Goal: Communication & Community: Answer question/provide support

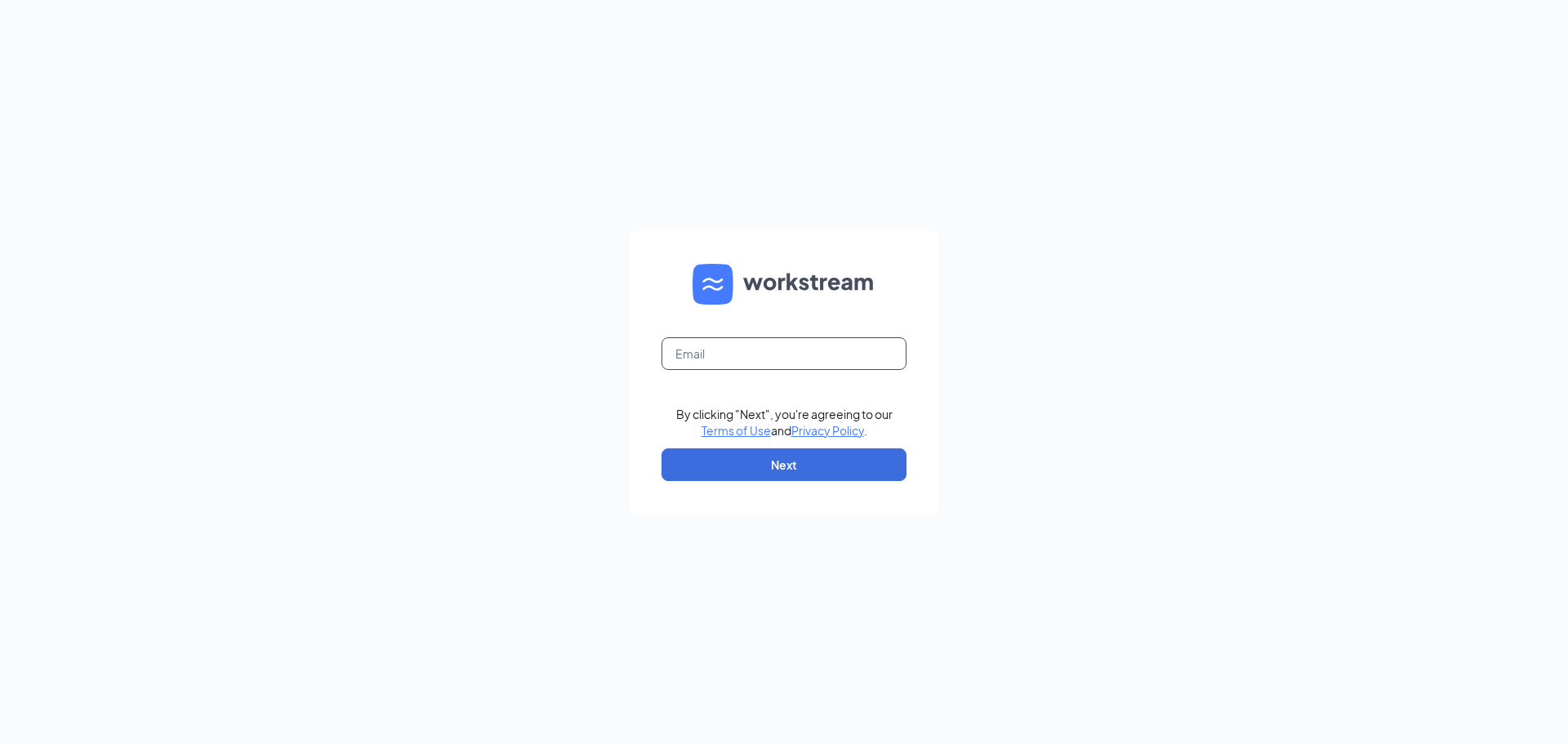
click at [751, 341] on input "text" at bounding box center [784, 353] width 245 height 33
type input "[EMAIL_ADDRESS][DOMAIN_NAME]"
click at [789, 460] on button "Next" at bounding box center [784, 465] width 245 height 33
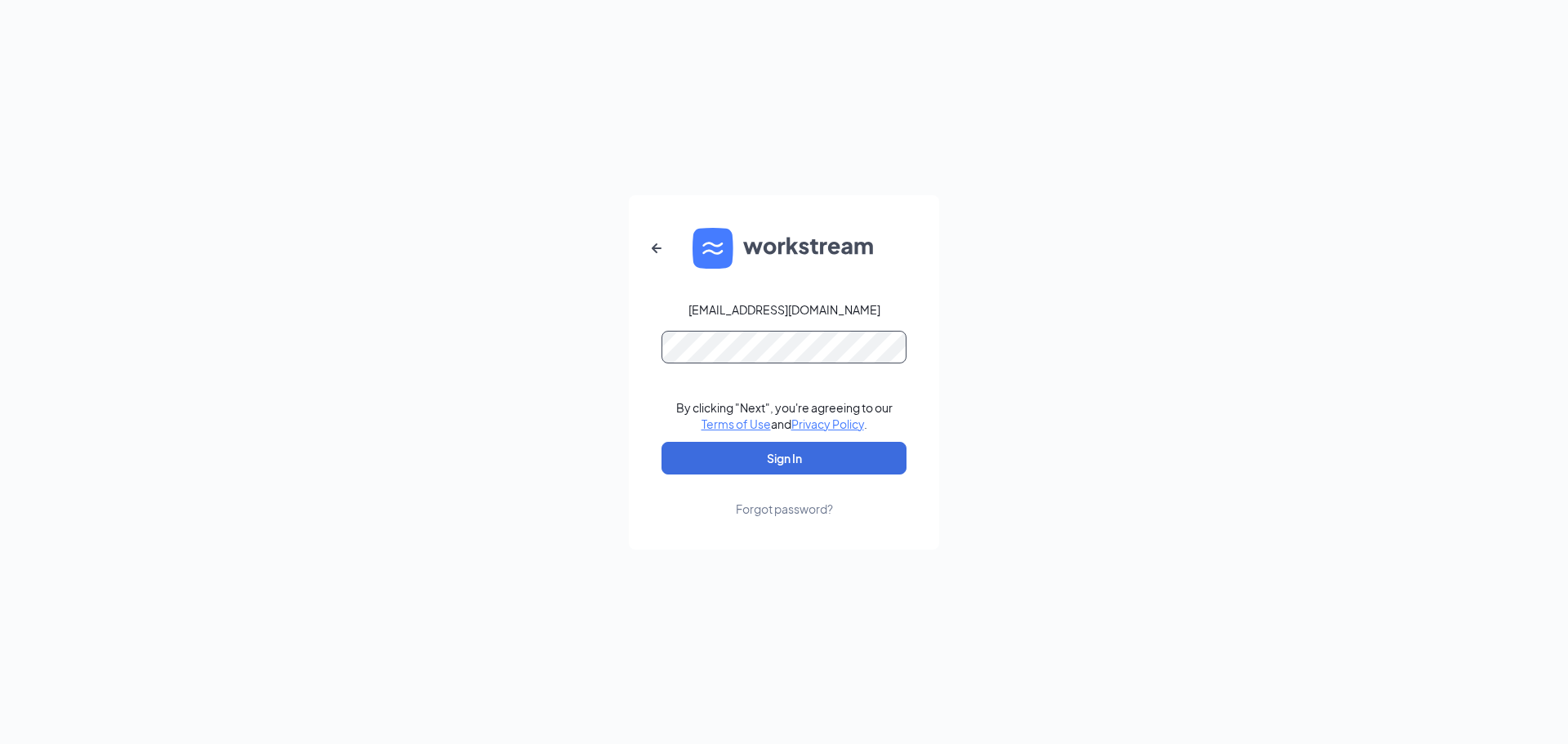
click at [662, 442] on button "Sign In" at bounding box center [784, 458] width 245 height 33
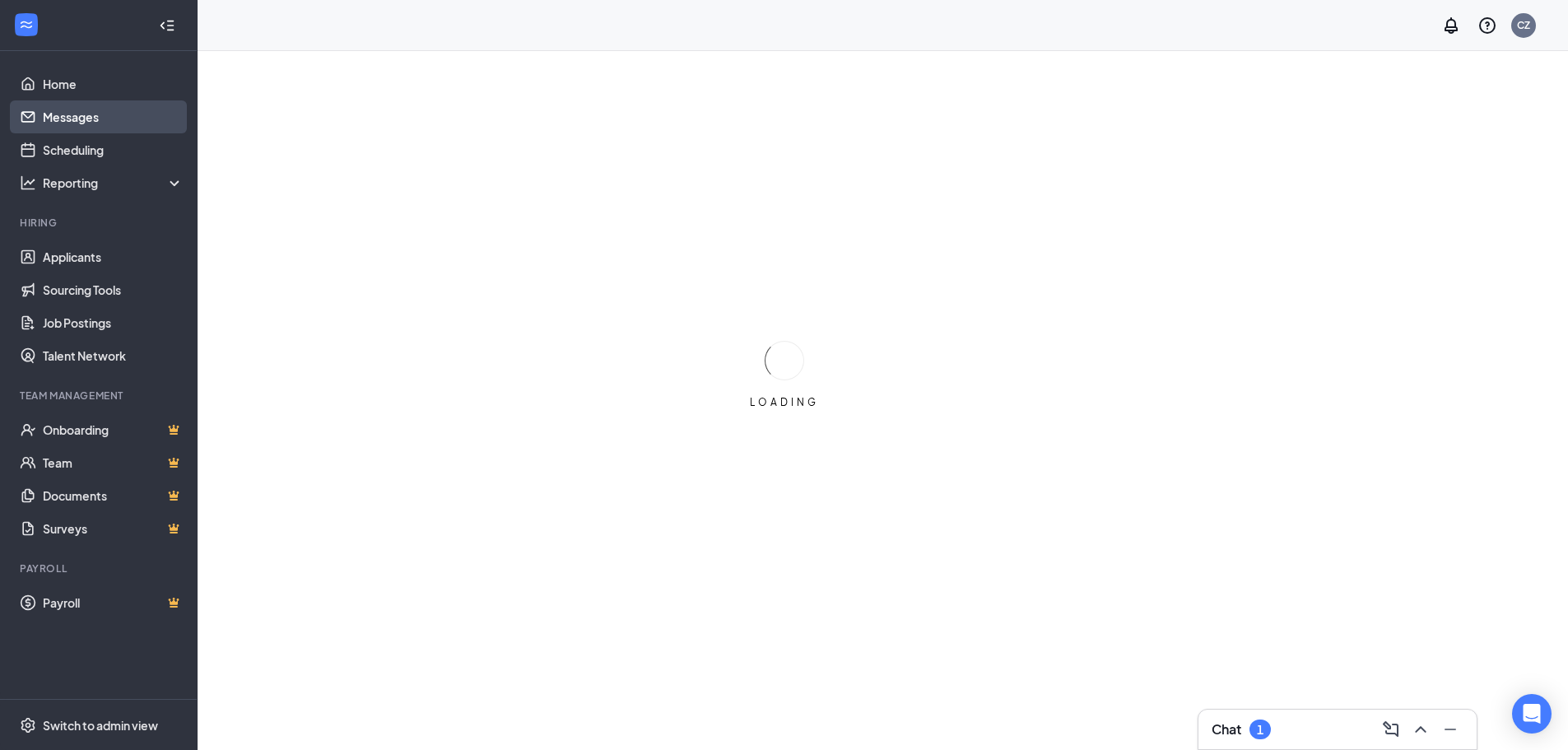
click at [95, 121] on link "Messages" at bounding box center [113, 116] width 141 height 33
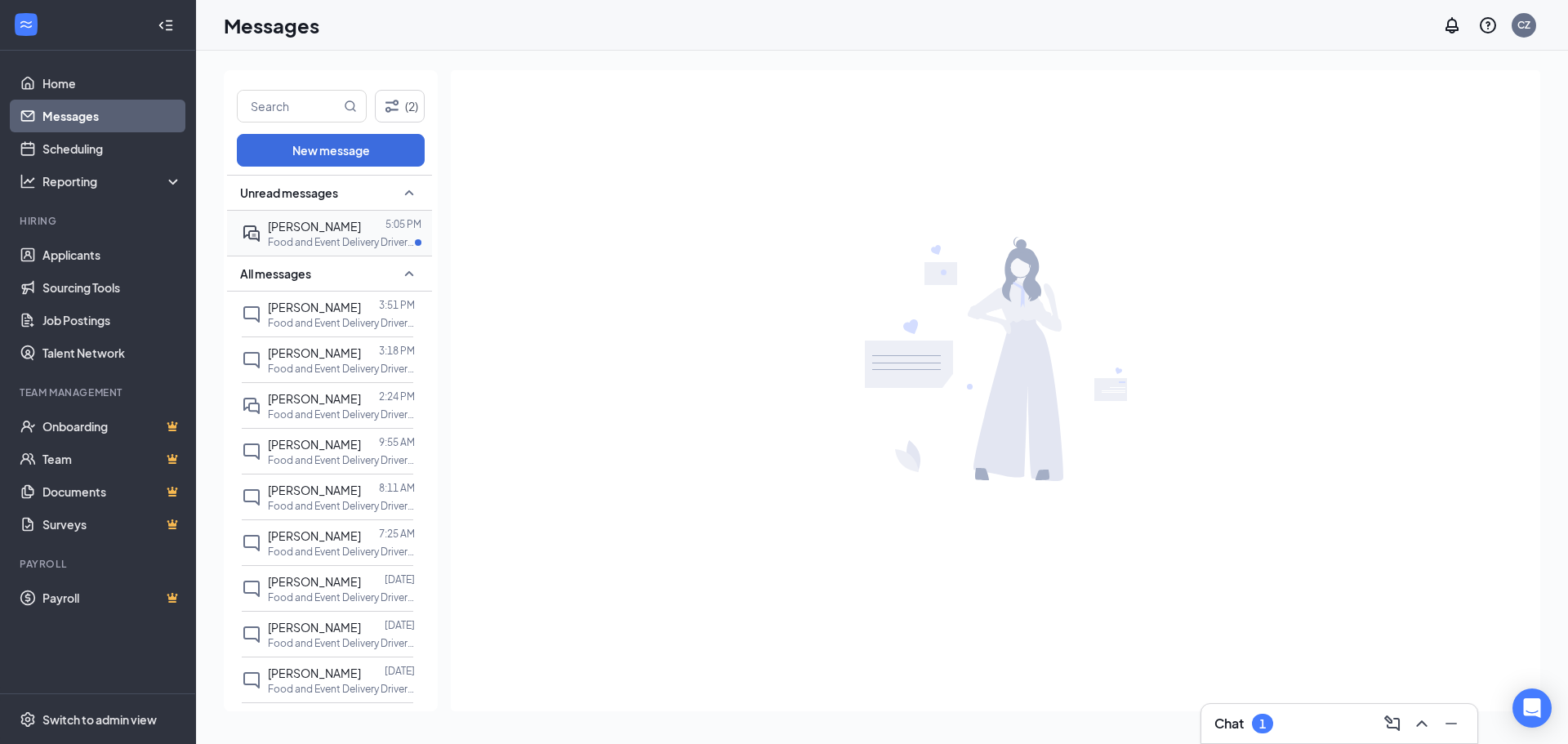
click at [330, 231] on span "[PERSON_NAME]" at bounding box center [314, 226] width 93 height 14
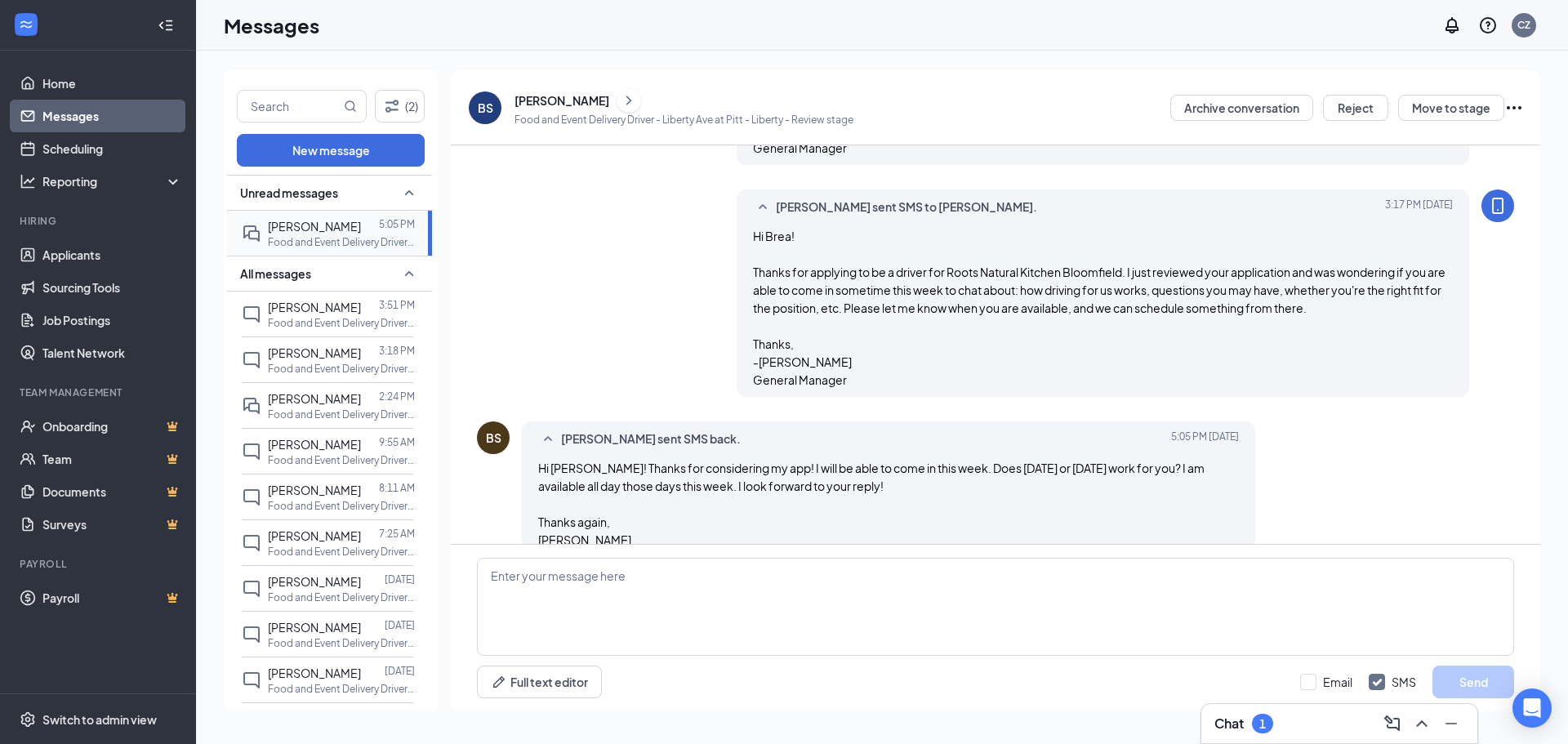
scroll to position [333, 0]
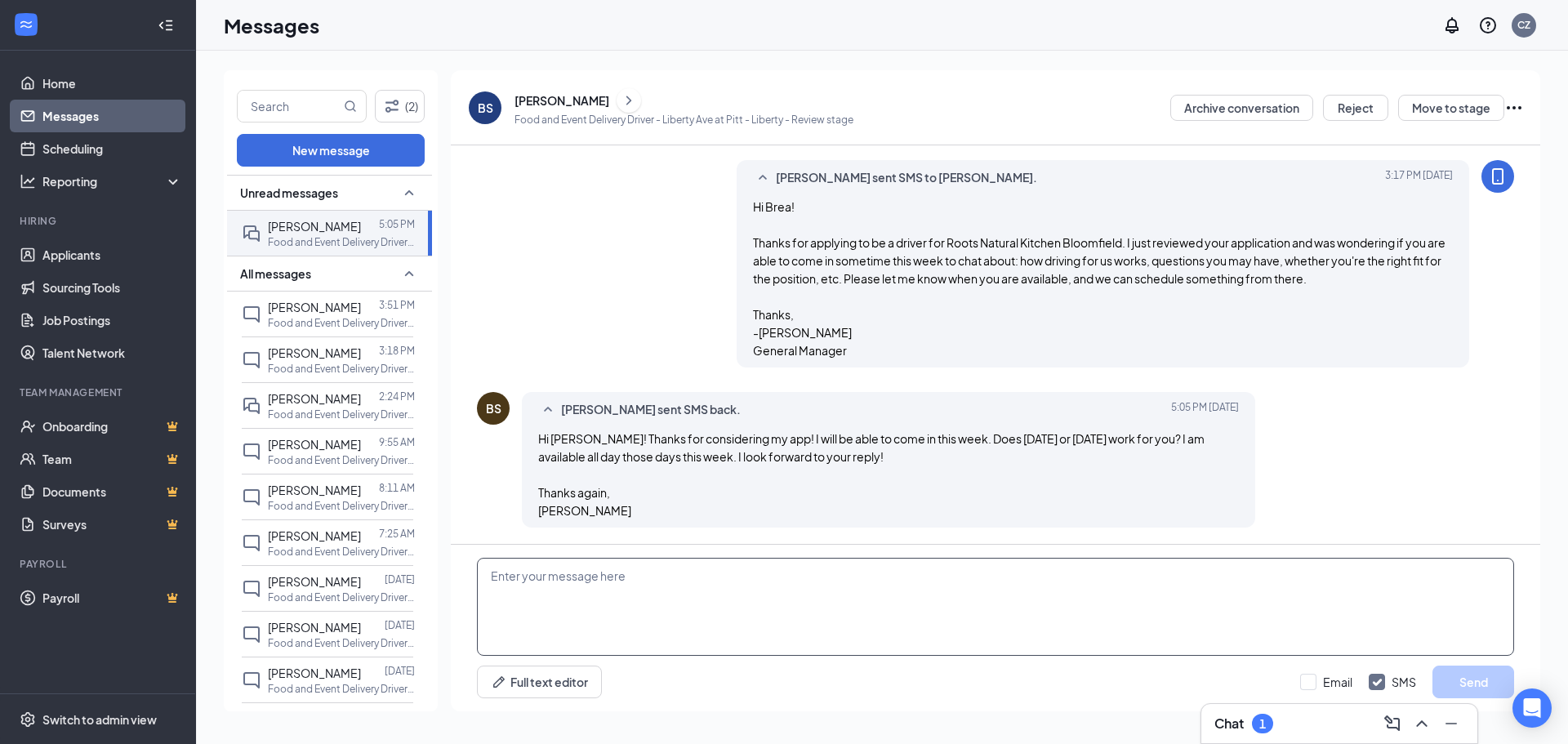
click at [657, 587] on textarea at bounding box center [996, 607] width 1037 height 98
drag, startPoint x: 825, startPoint y: 550, endPoint x: 837, endPoint y: 555, distance: 13.0
click at [829, 550] on div "Full text editor Email SMS Send" at bounding box center [995, 628] width 1089 height 167
click at [838, 566] on textarea at bounding box center [996, 607] width 1037 height 98
click at [486, 574] on textarea "How would [DATE] at 2pm work for you?" at bounding box center [996, 607] width 1037 height 98
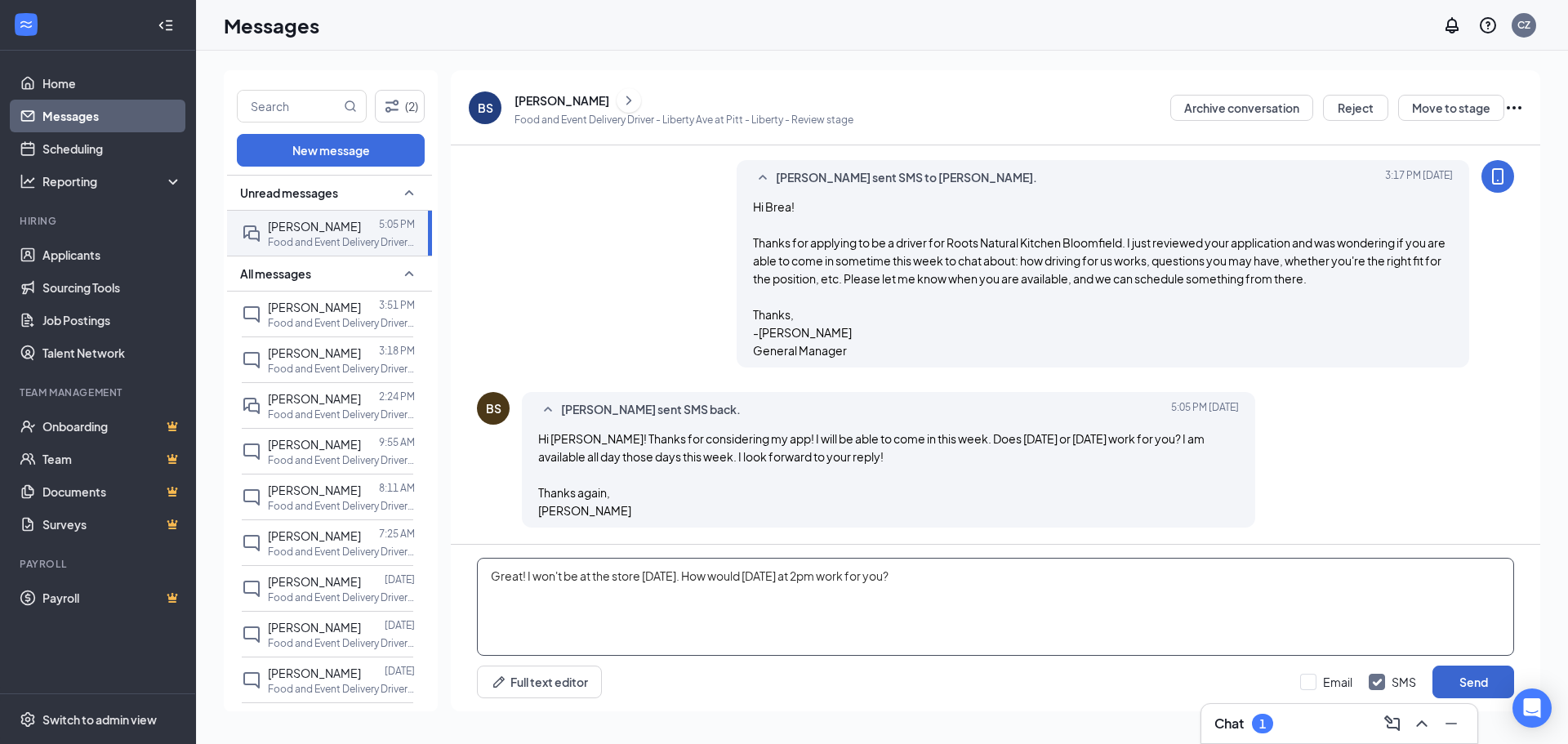
type textarea "Great! I won't be at the store [DATE]. How would [DATE] at 2pm work for you?"
click at [1459, 683] on button "Send" at bounding box center [1473, 682] width 82 height 33
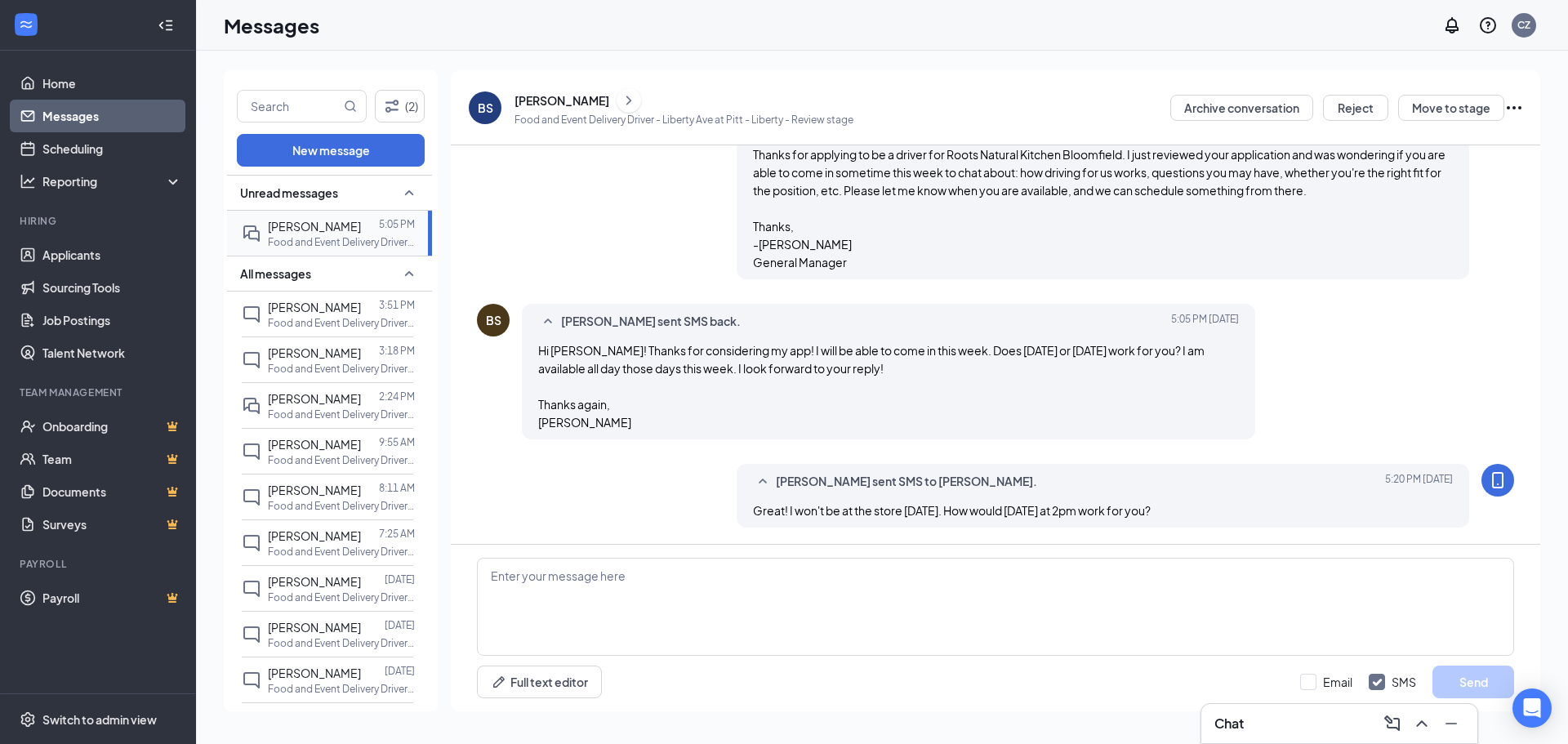
click at [244, 247] on div at bounding box center [251, 233] width 19 height 32
click at [274, 336] on div "[PERSON_NAME] 3:51 PM Food and Event Delivery Driver - Liberty Ave at [GEOGRAPH…" at bounding box center [327, 313] width 172 height 45
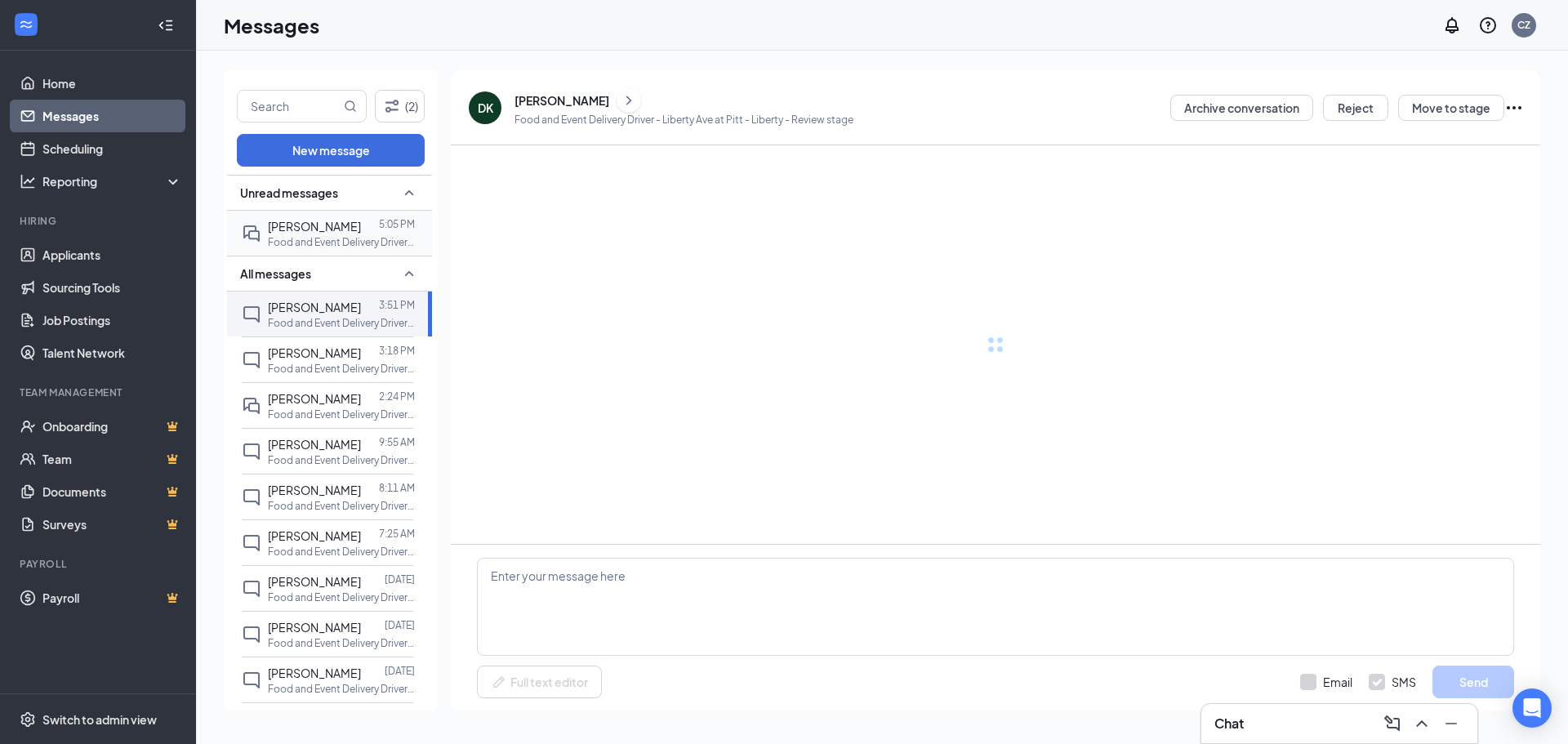
click at [305, 234] on div "[PERSON_NAME]" at bounding box center [314, 226] width 93 height 18
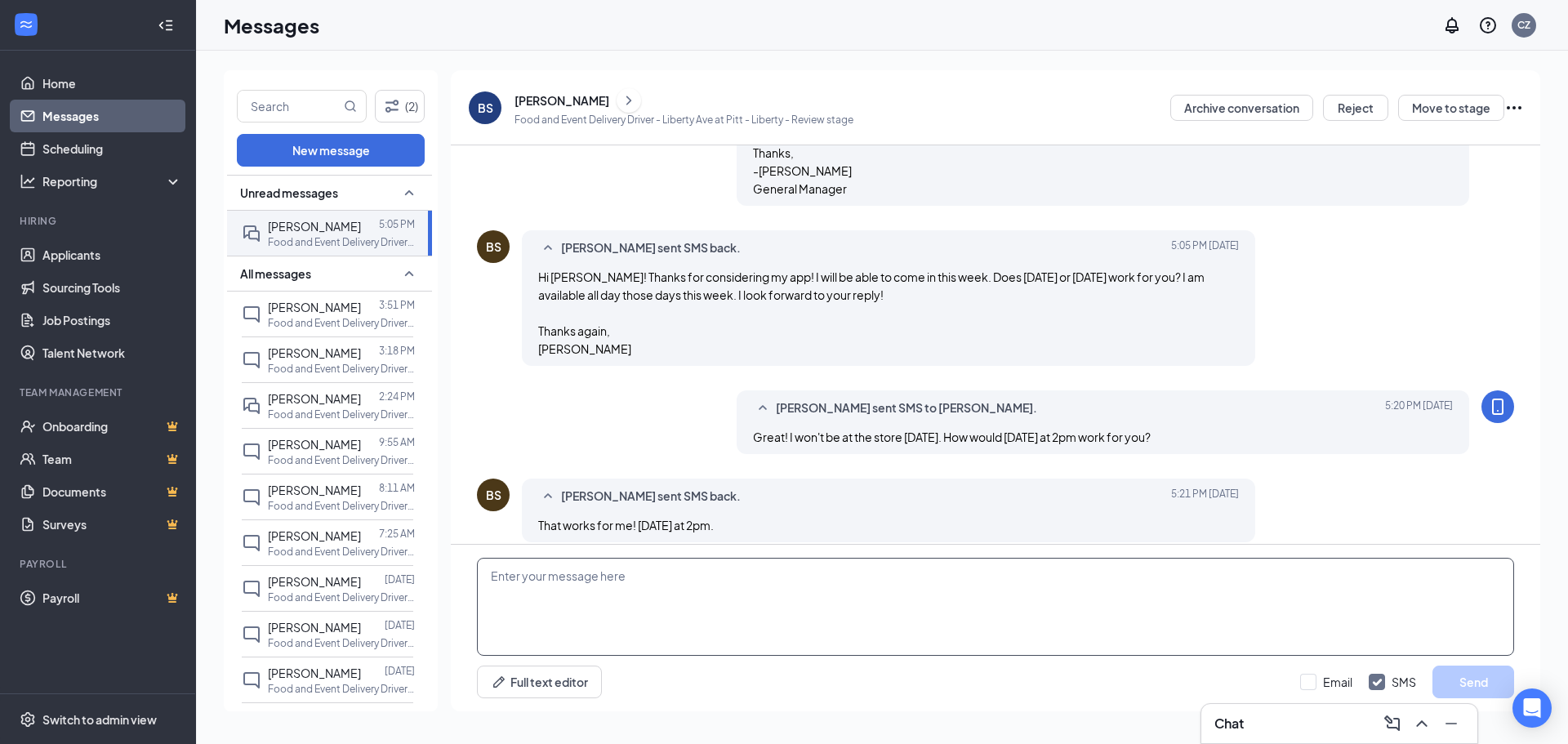
scroll to position [509, 0]
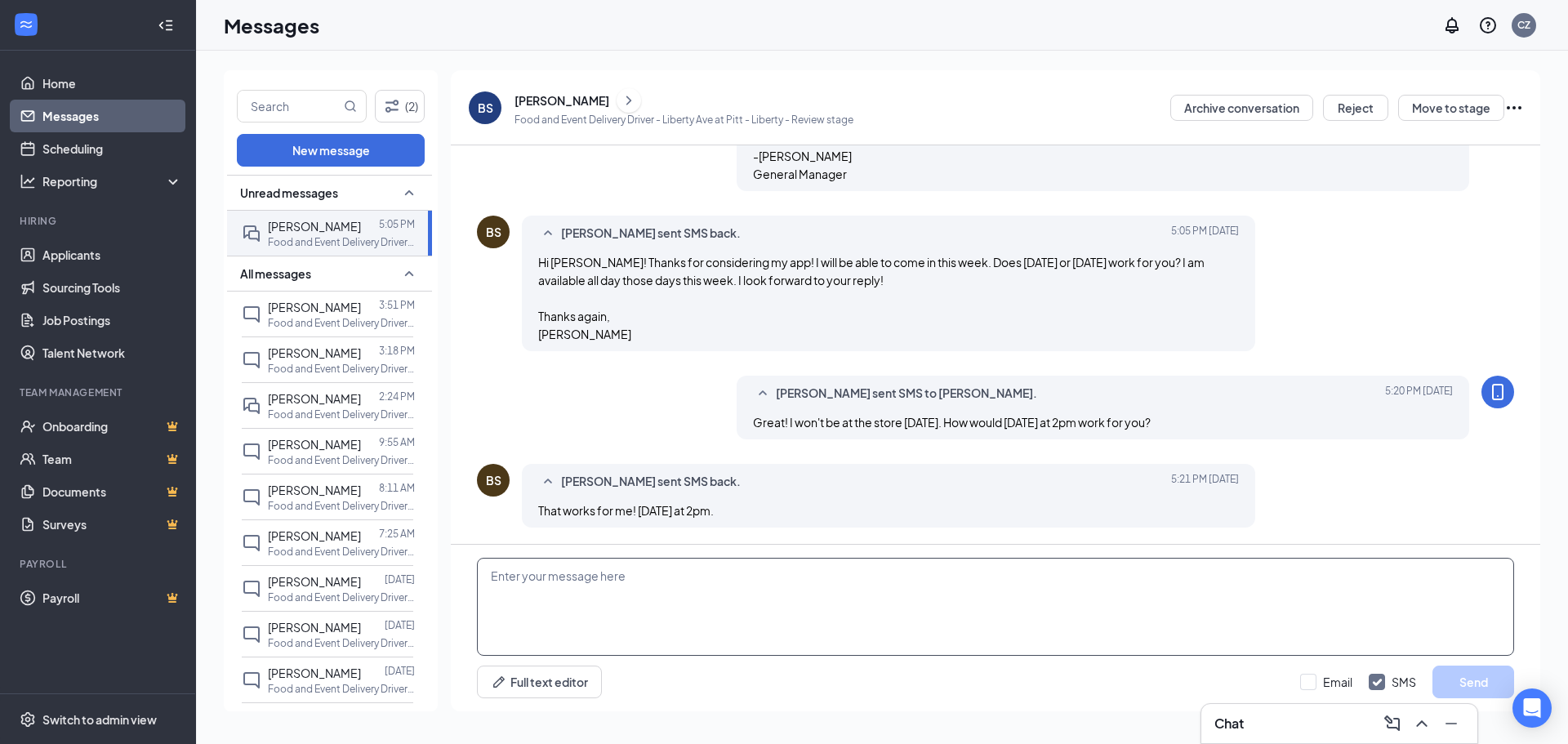
click at [770, 609] on textarea at bounding box center [996, 607] width 1037 height 98
type textarea "G"
type textarea "See you then!"
click at [1468, 672] on button "Send" at bounding box center [1473, 682] width 82 height 33
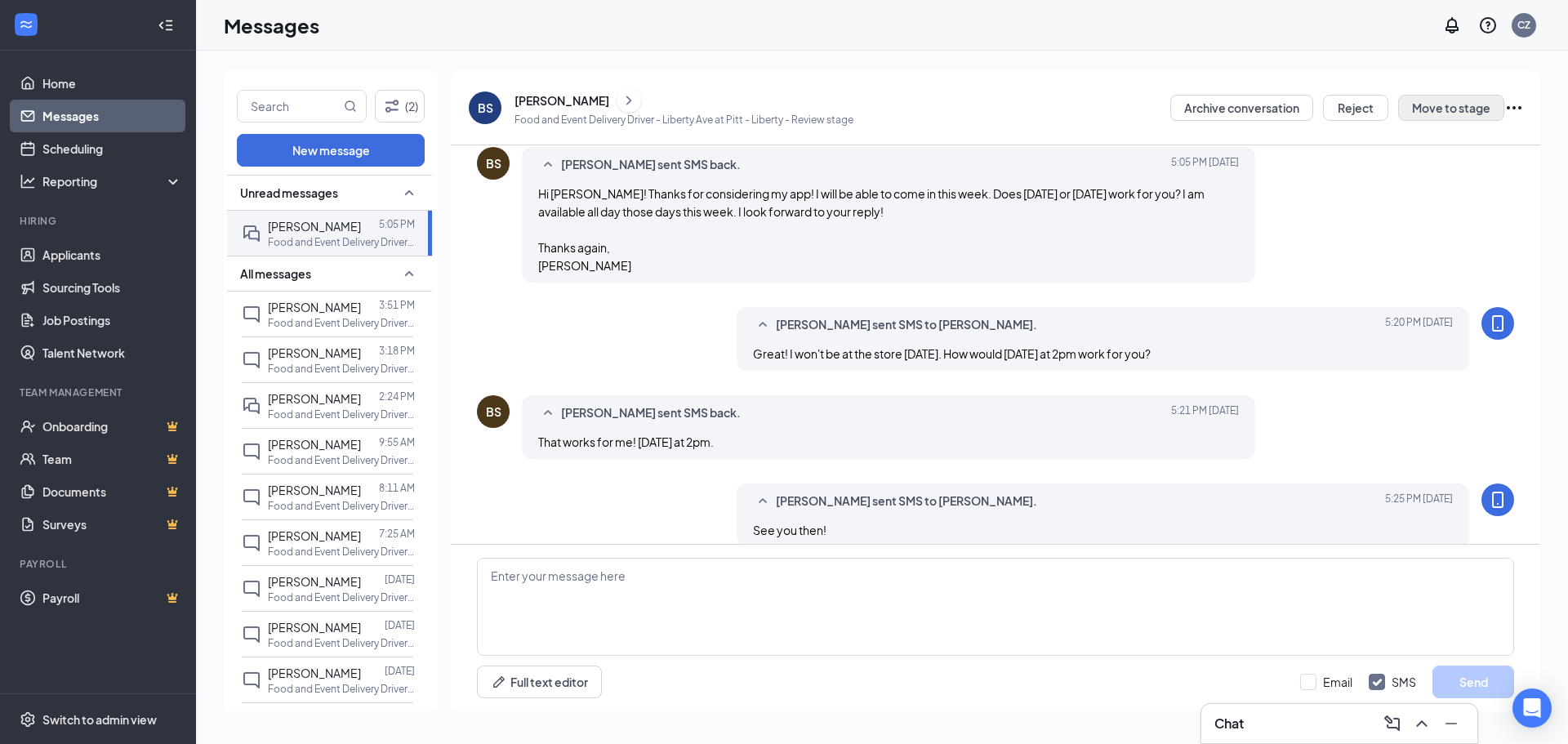
scroll to position [598, 0]
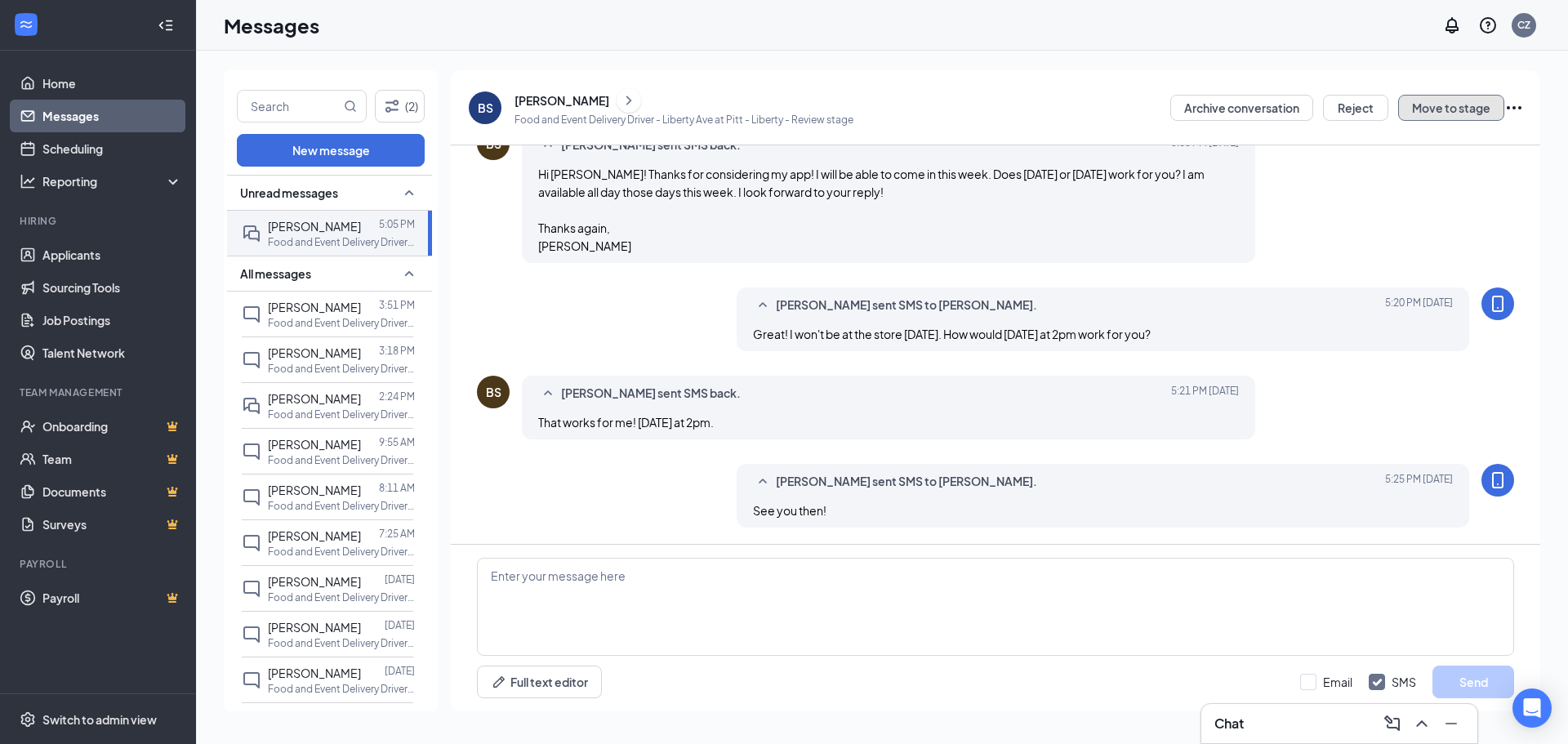
click at [1420, 109] on button "Move to stage" at bounding box center [1451, 108] width 106 height 26
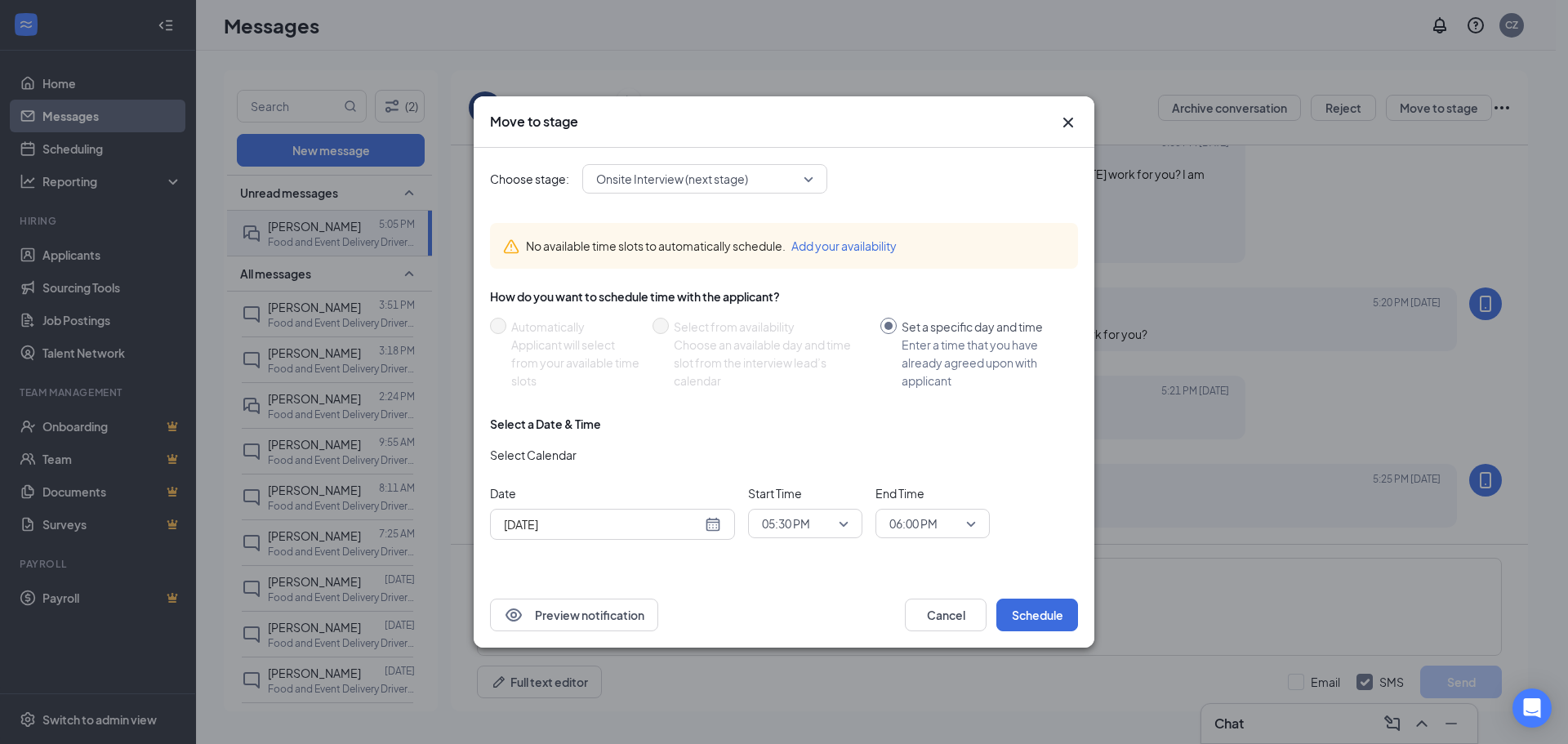
click at [710, 528] on div "[DATE]" at bounding box center [613, 523] width 217 height 18
type input "[DATE]"
click at [628, 468] on div "28" at bounding box center [631, 460] width 19 height 19
click at [796, 521] on span "05:30 PM" at bounding box center [785, 523] width 48 height 24
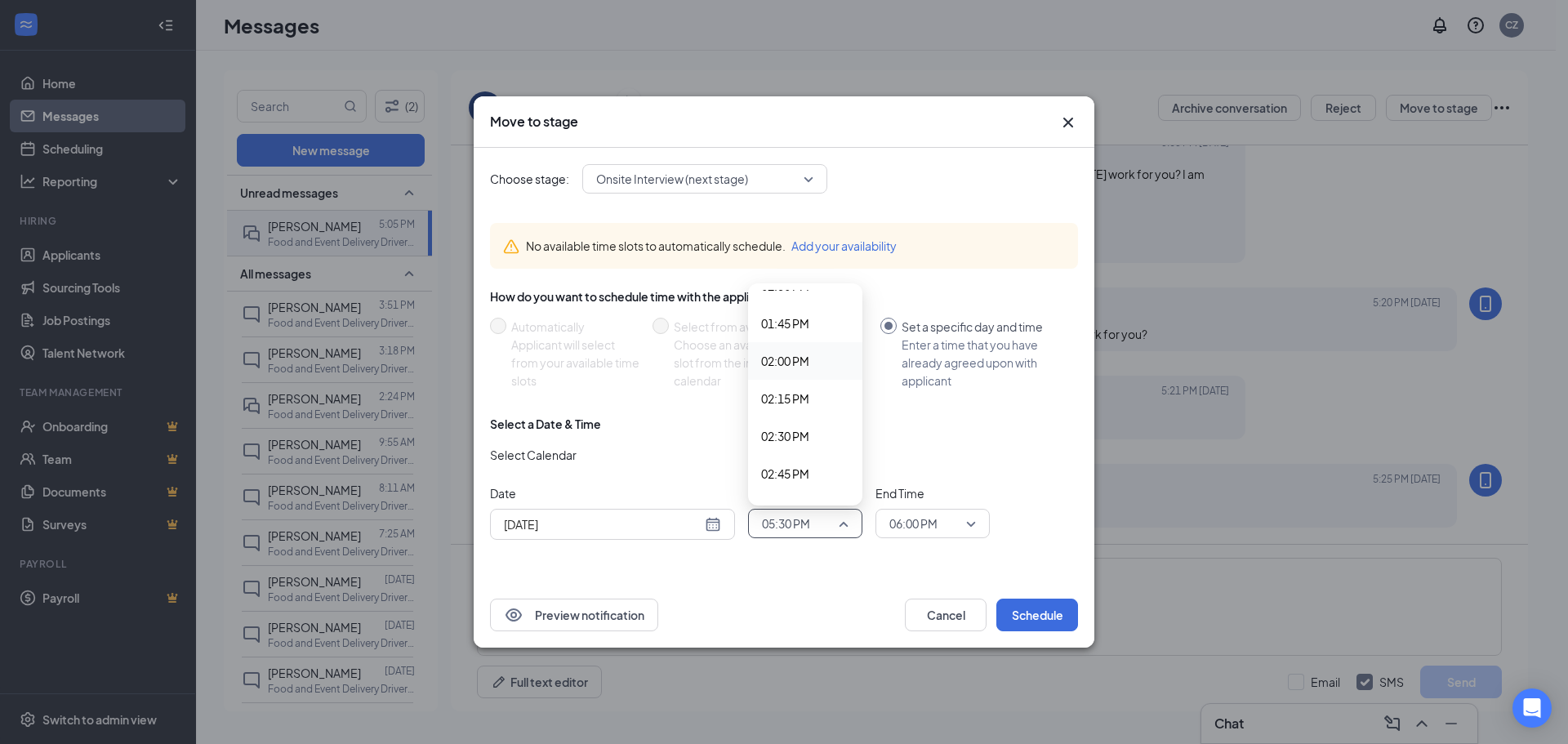
click at [809, 362] on span "02:00 PM" at bounding box center [784, 360] width 48 height 18
click at [921, 524] on span "06:00 PM" at bounding box center [912, 523] width 48 height 24
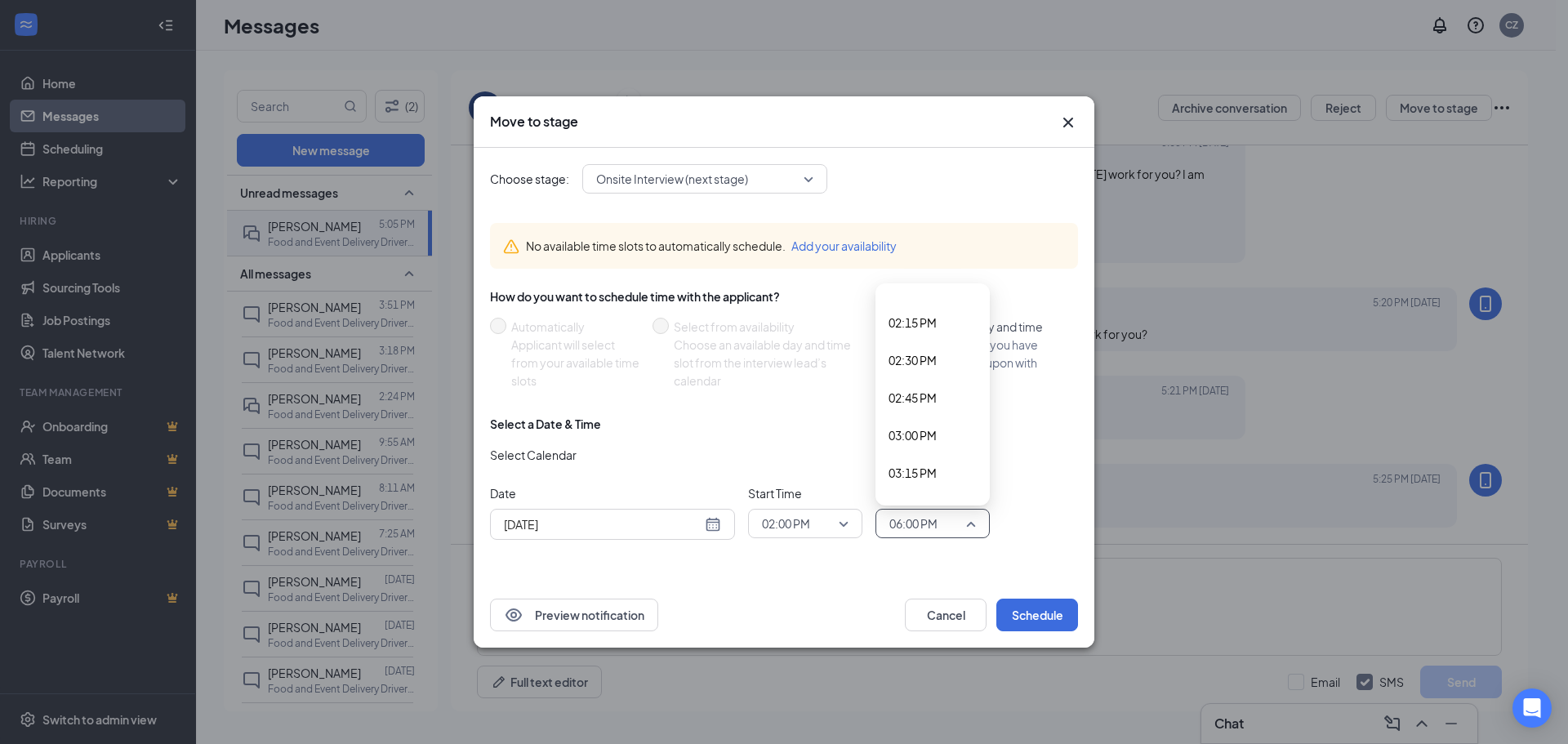
scroll to position [2126, 0]
click at [921, 325] on span "02:15 PM" at bounding box center [912, 322] width 48 height 18
click at [1038, 614] on button "Schedule" at bounding box center [1037, 614] width 82 height 33
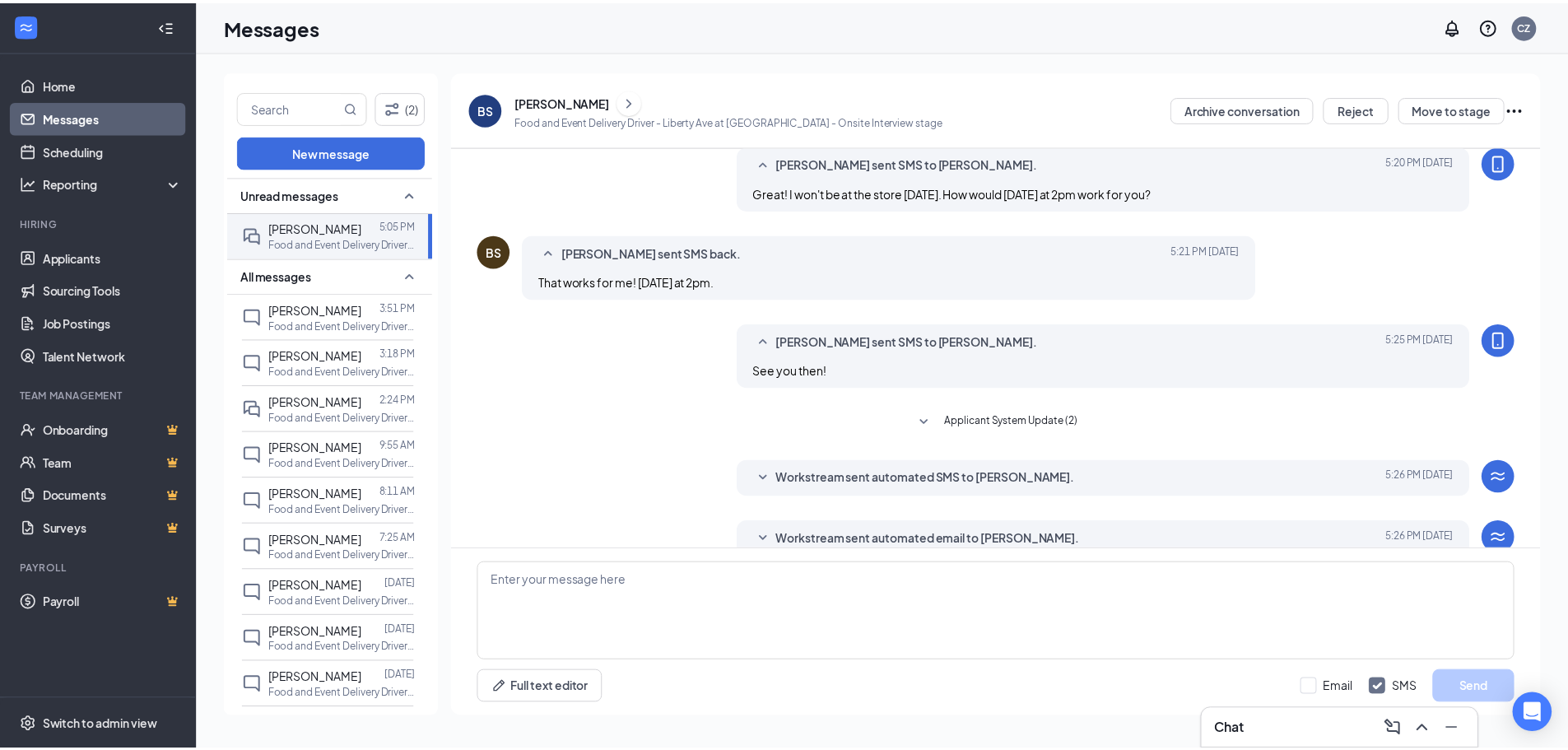
scroll to position [772, 0]
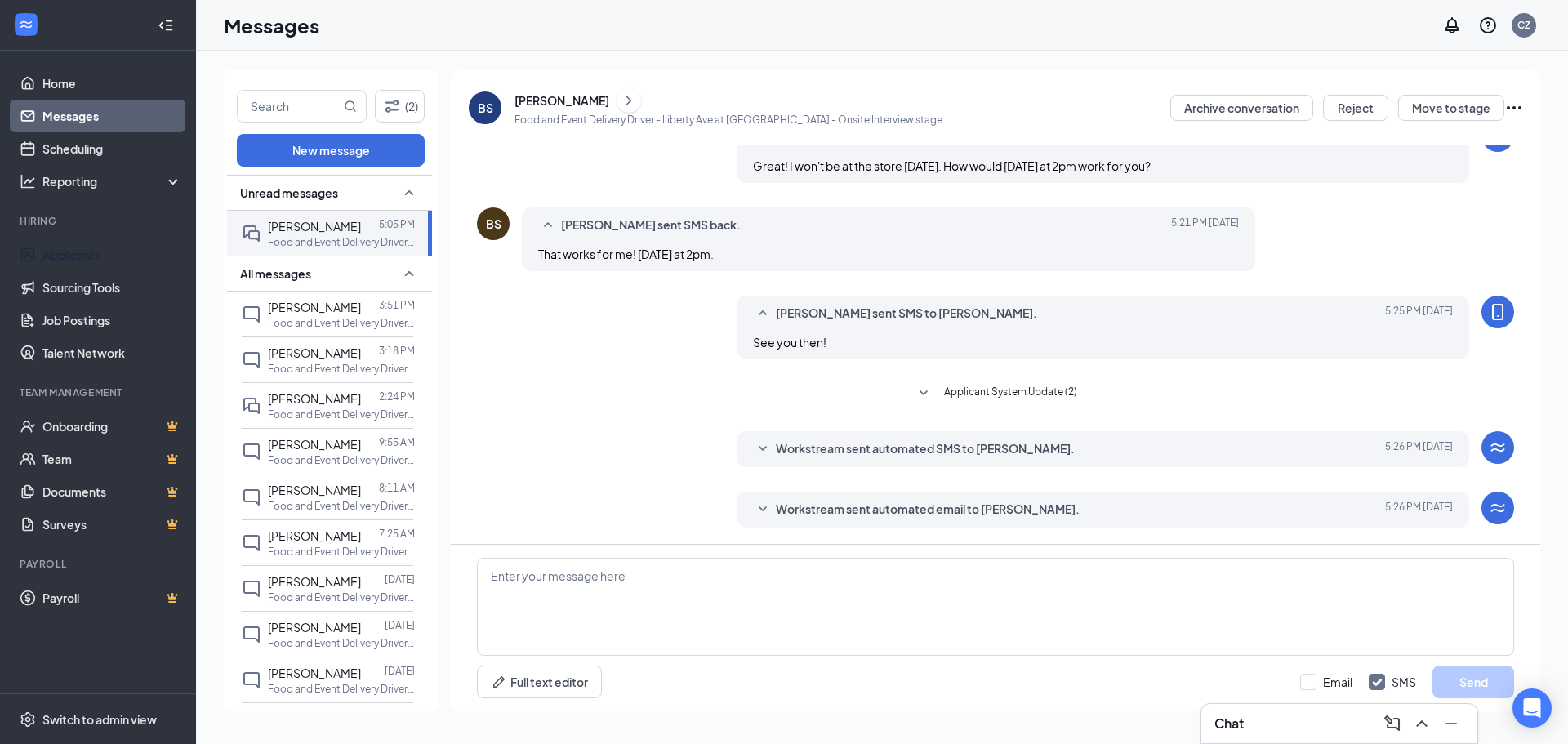
drag, startPoint x: 67, startPoint y: 247, endPoint x: 81, endPoint y: 106, distance: 141.7
click at [67, 247] on link "Applicants" at bounding box center [112, 254] width 140 height 33
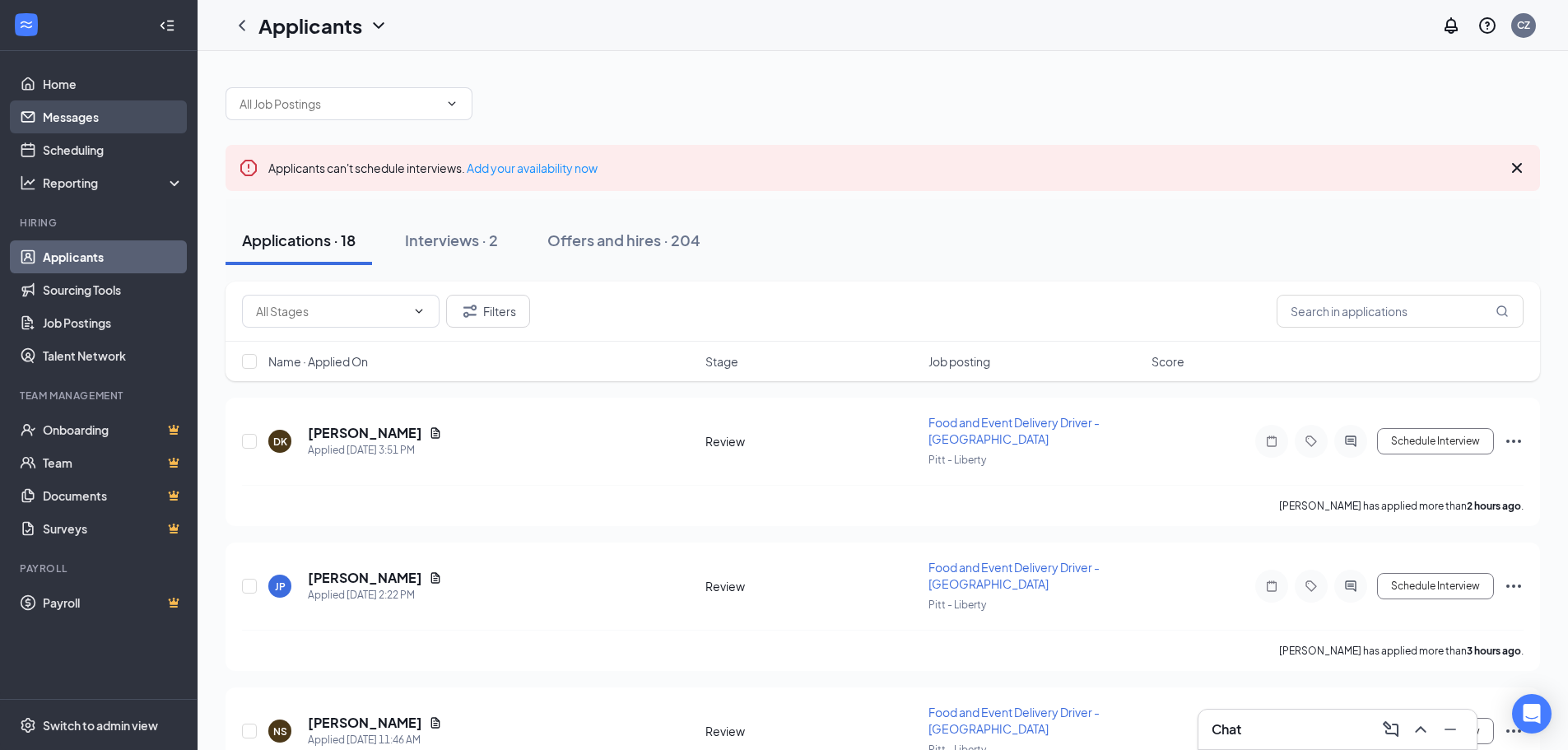
click at [82, 113] on link "Messages" at bounding box center [113, 116] width 141 height 33
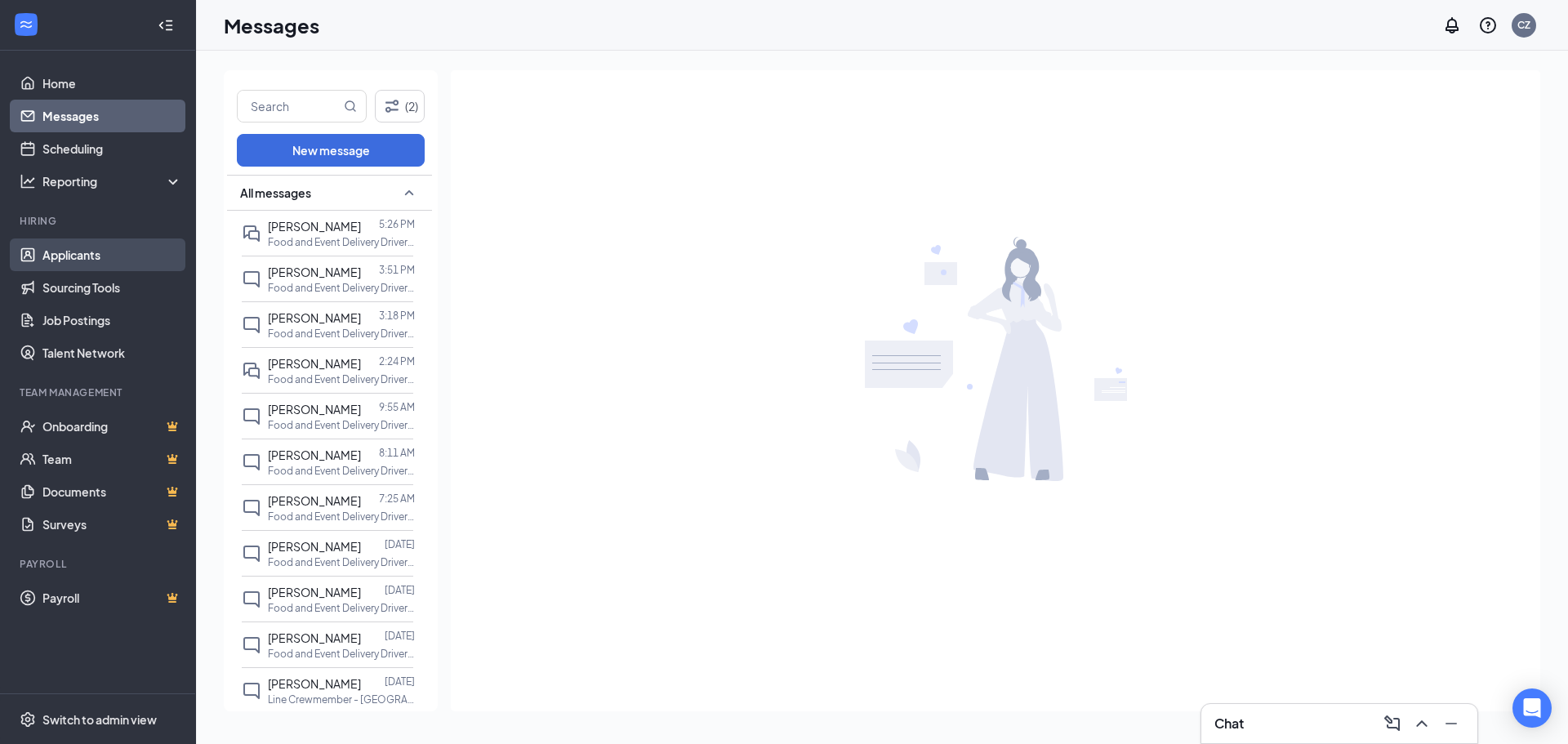
click at [117, 249] on link "Applicants" at bounding box center [112, 254] width 140 height 33
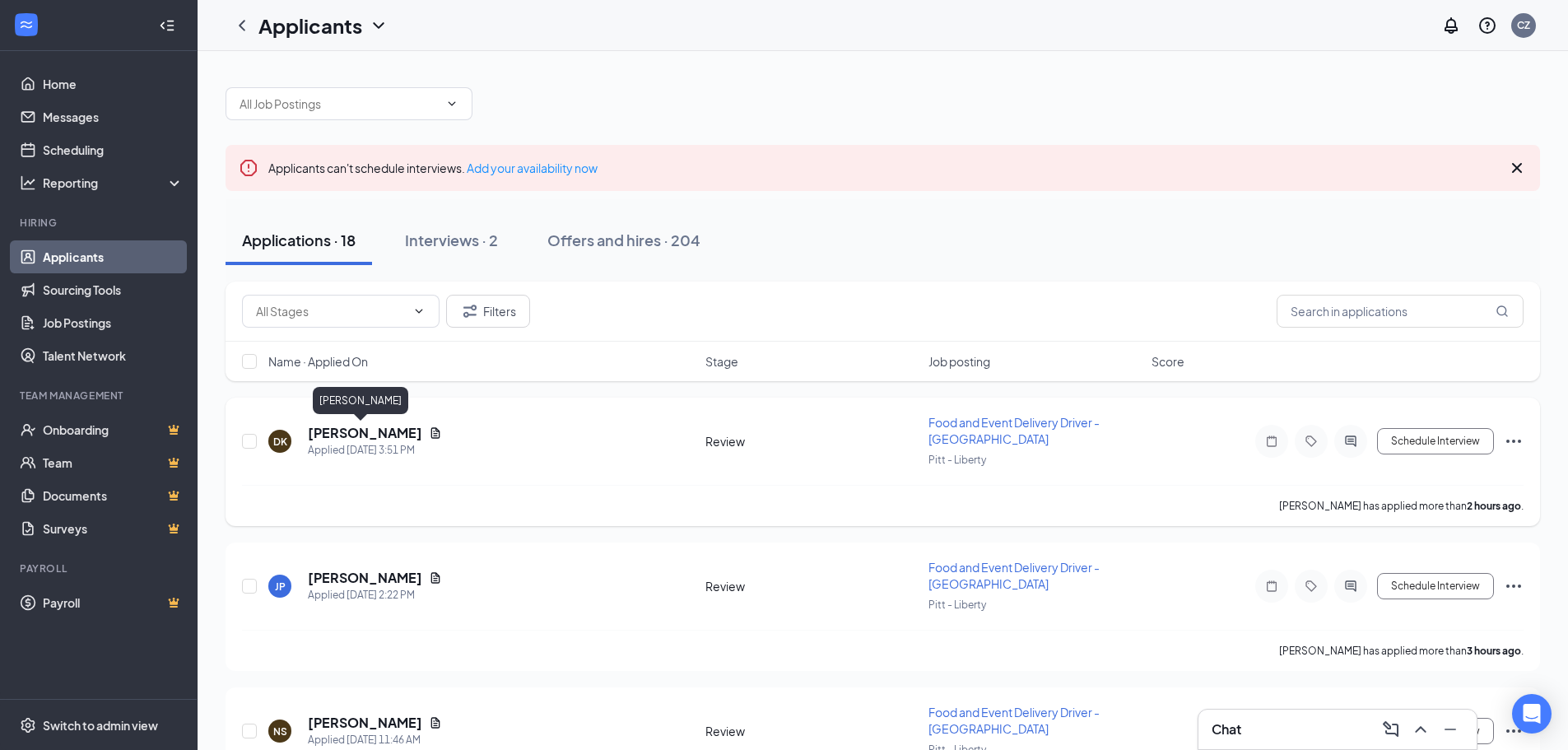
click at [371, 426] on h5 "[PERSON_NAME]" at bounding box center [365, 433] width 115 height 18
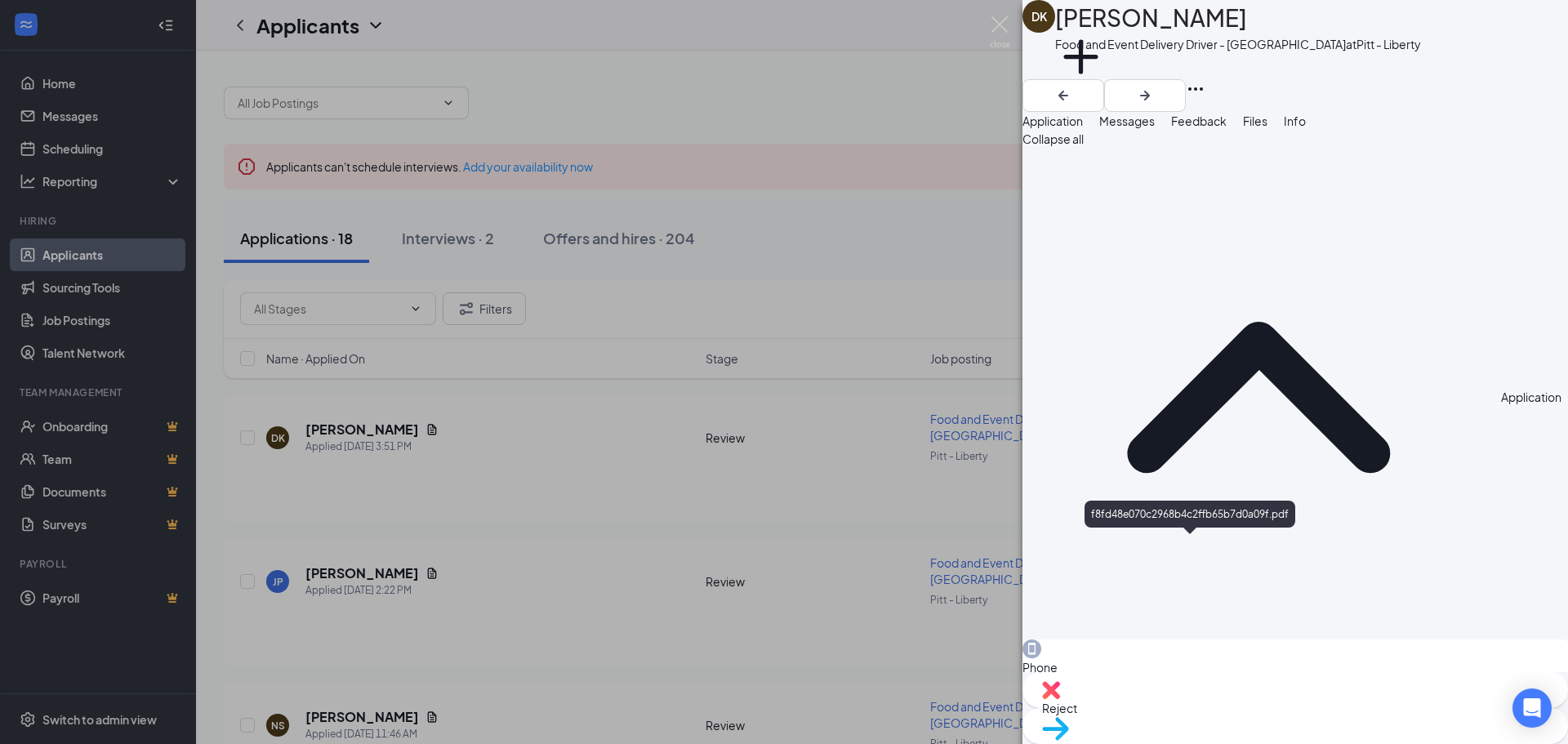
click at [999, 33] on img at bounding box center [1000, 32] width 20 height 32
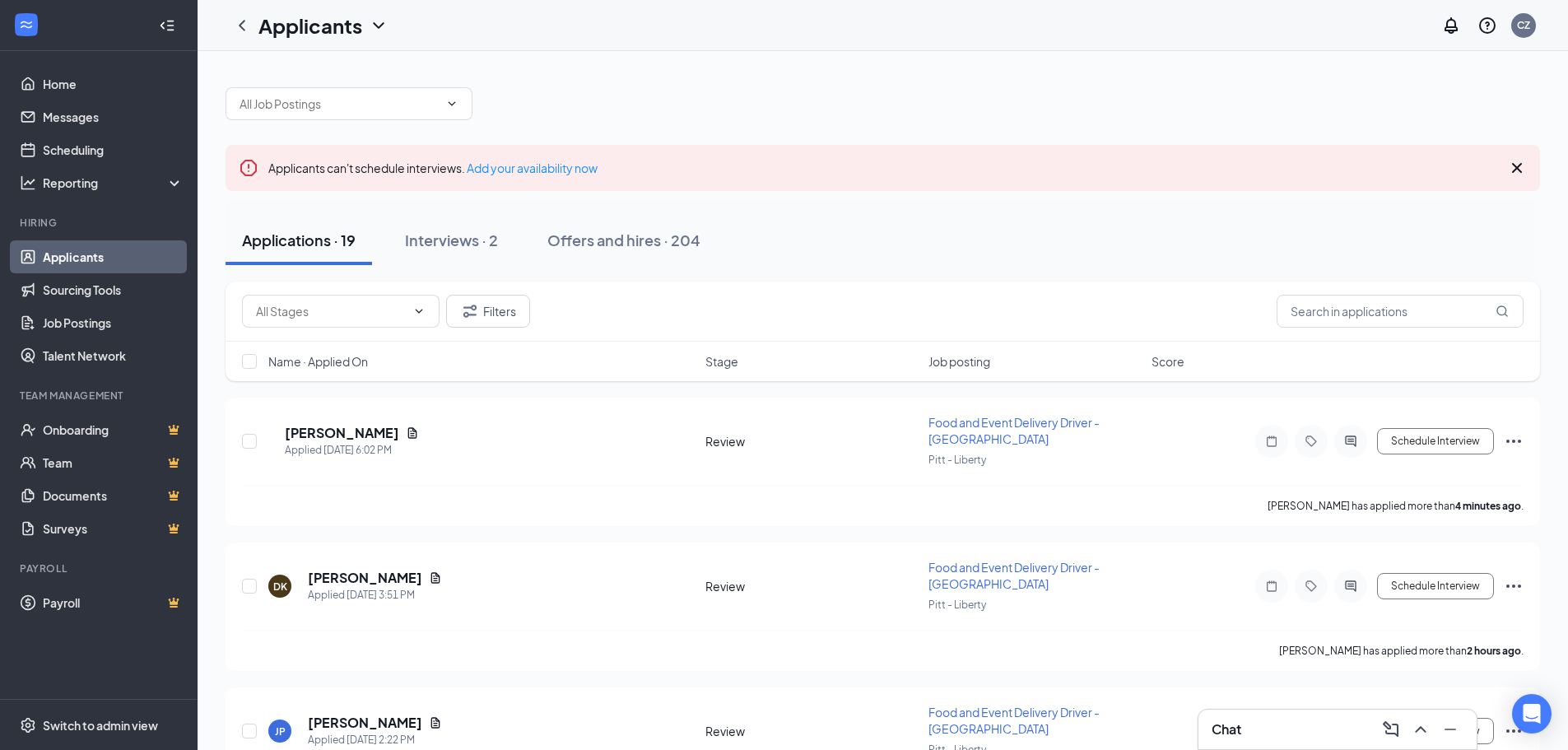
click at [1004, 32] on div "Applicants CZ" at bounding box center [882, 25] width 1370 height 51
